Goal: Transaction & Acquisition: Purchase product/service

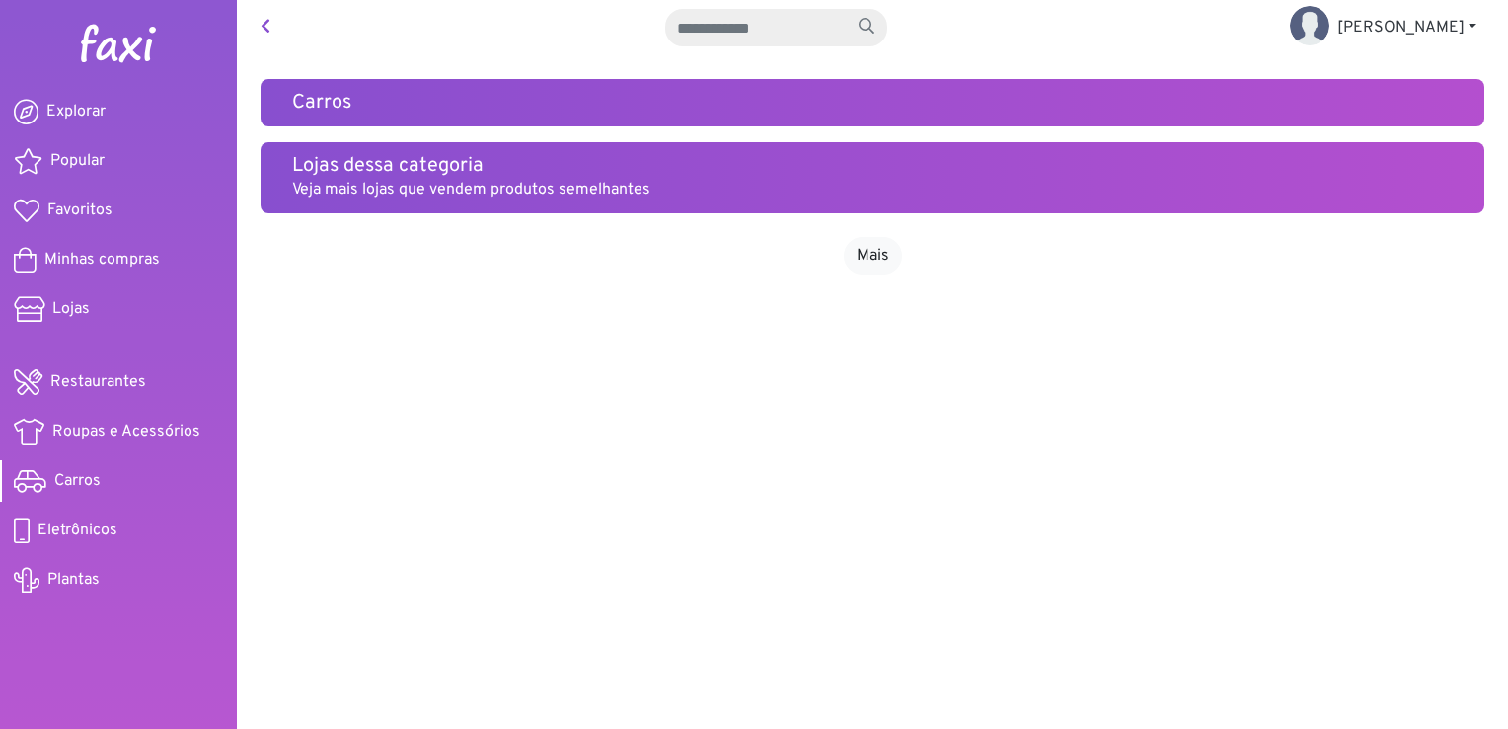
click at [113, 45] on img at bounding box center [118, 43] width 79 height 39
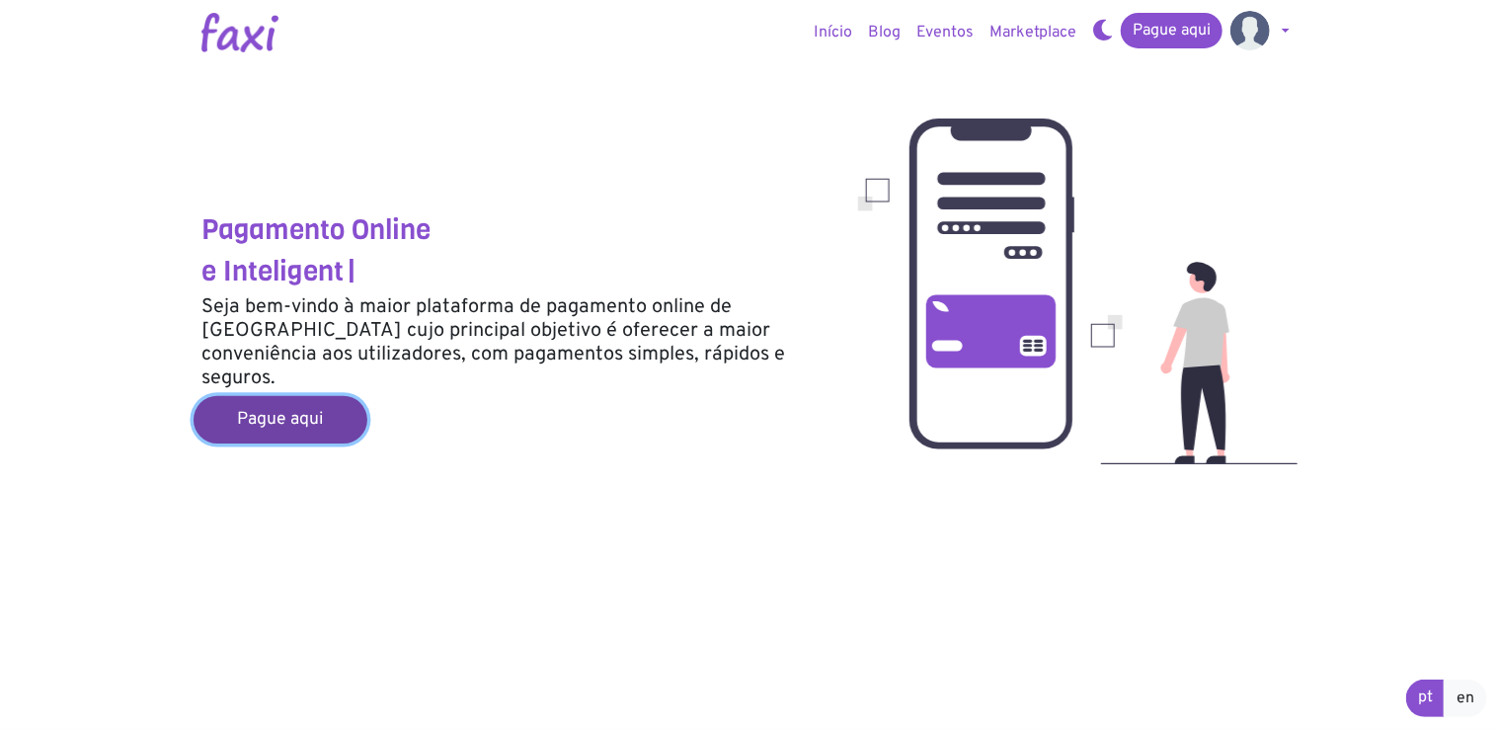
click at [289, 404] on link "Pague aqui" at bounding box center [280, 419] width 174 height 47
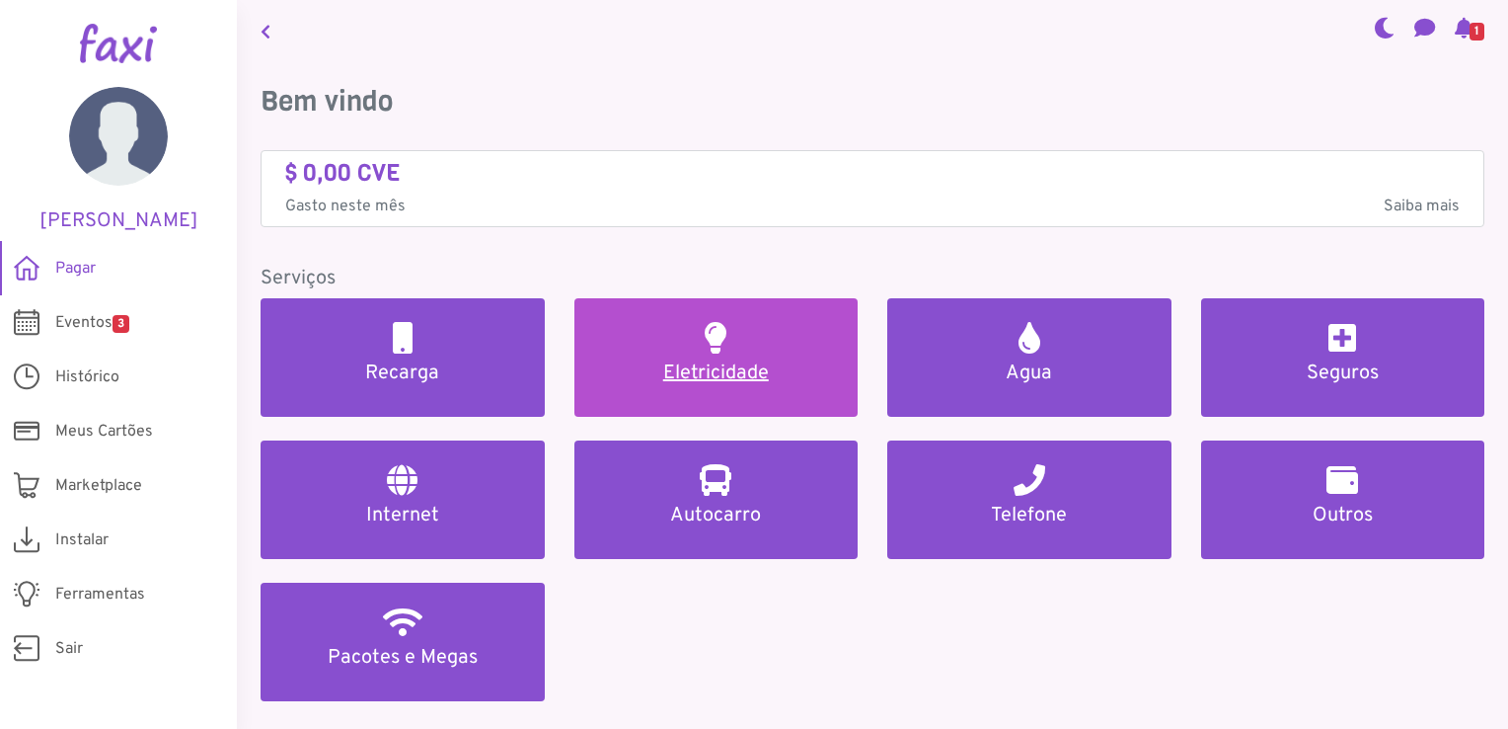
click at [710, 368] on h5 "Eletricidade" at bounding box center [716, 373] width 237 height 24
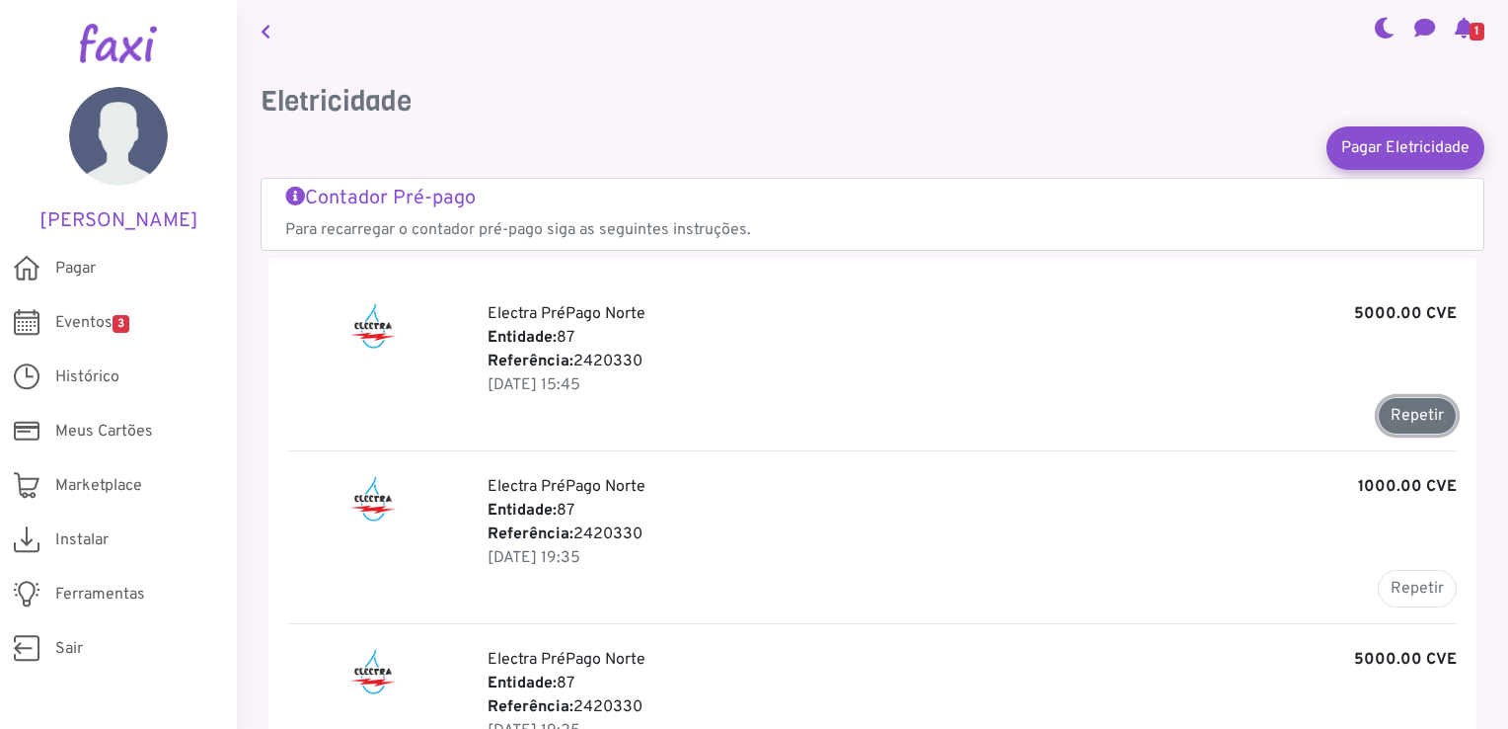
click at [1402, 416] on button "Repetir" at bounding box center [1417, 416] width 79 height 38
type input "*******"
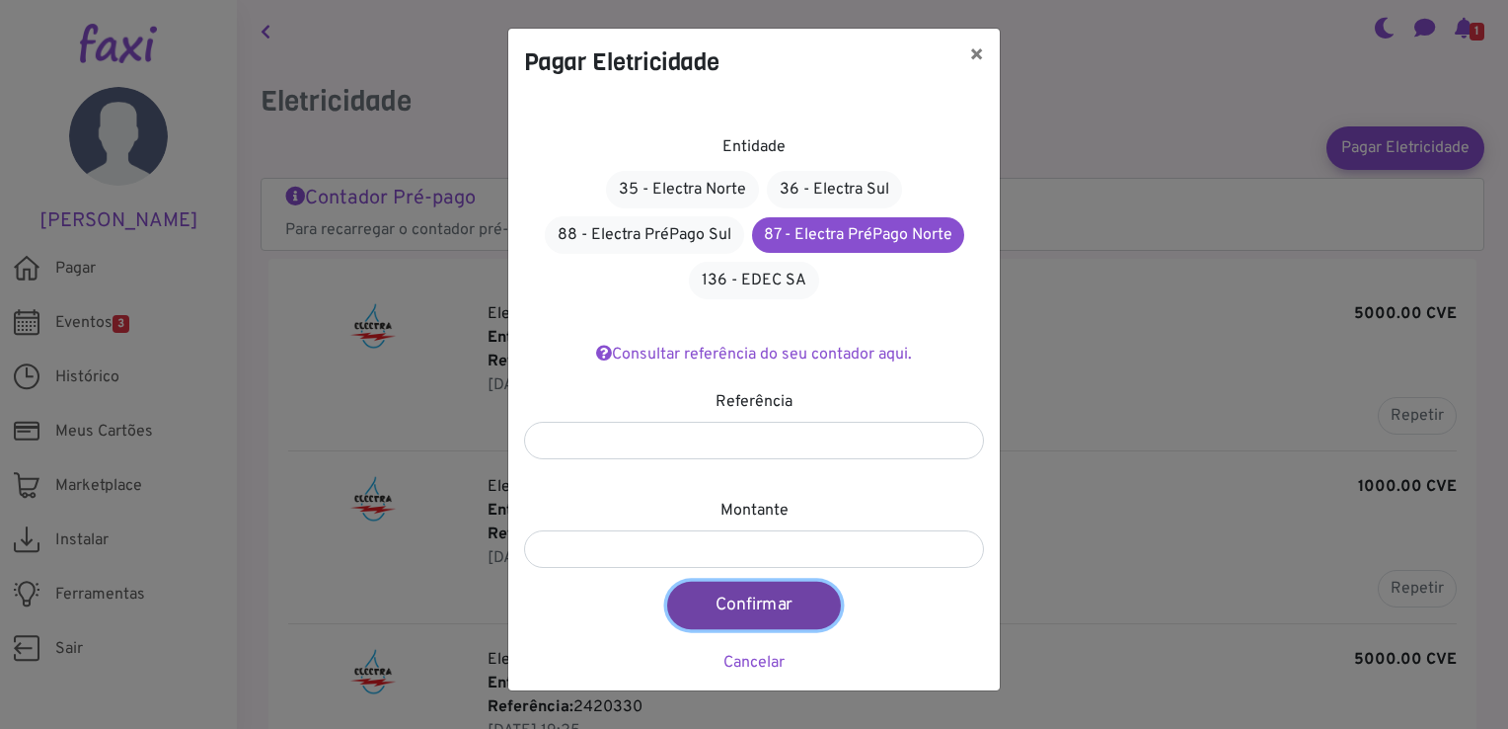
click at [748, 600] on button "Confirmar" at bounding box center [754, 604] width 174 height 47
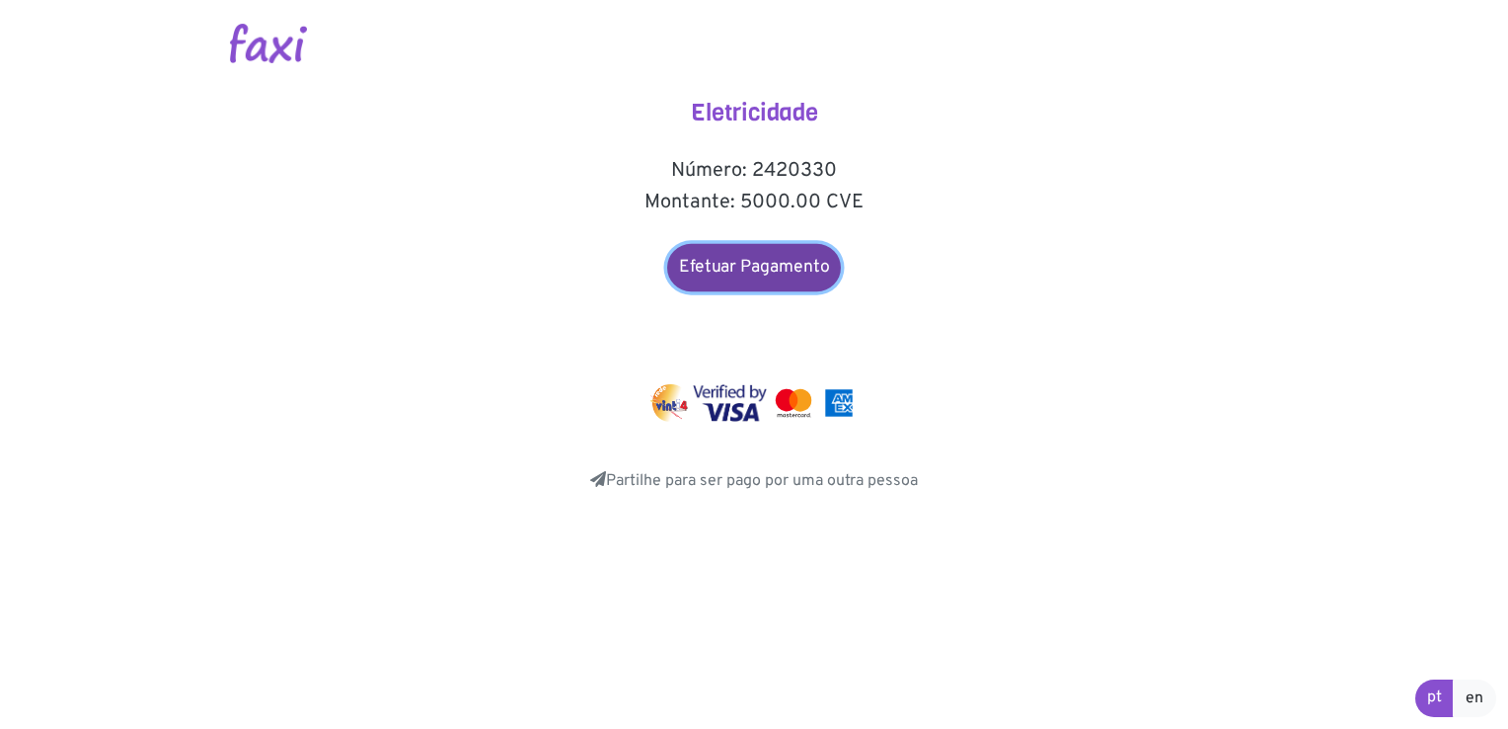
click at [805, 273] on link "Efetuar Pagamento" at bounding box center [754, 267] width 174 height 47
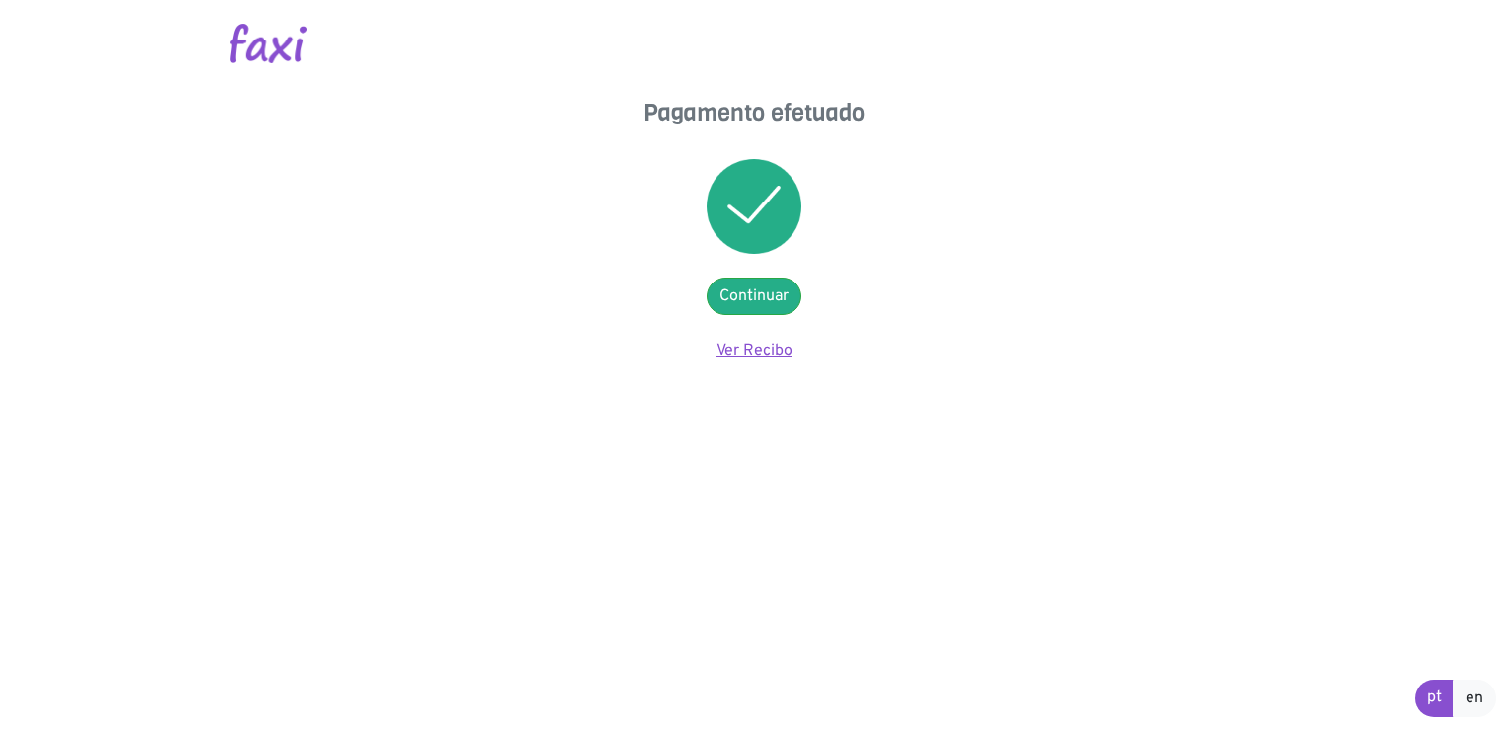
click at [750, 356] on link "Ver Recibo" at bounding box center [755, 351] width 76 height 20
